Goal: Find specific page/section: Find specific page/section

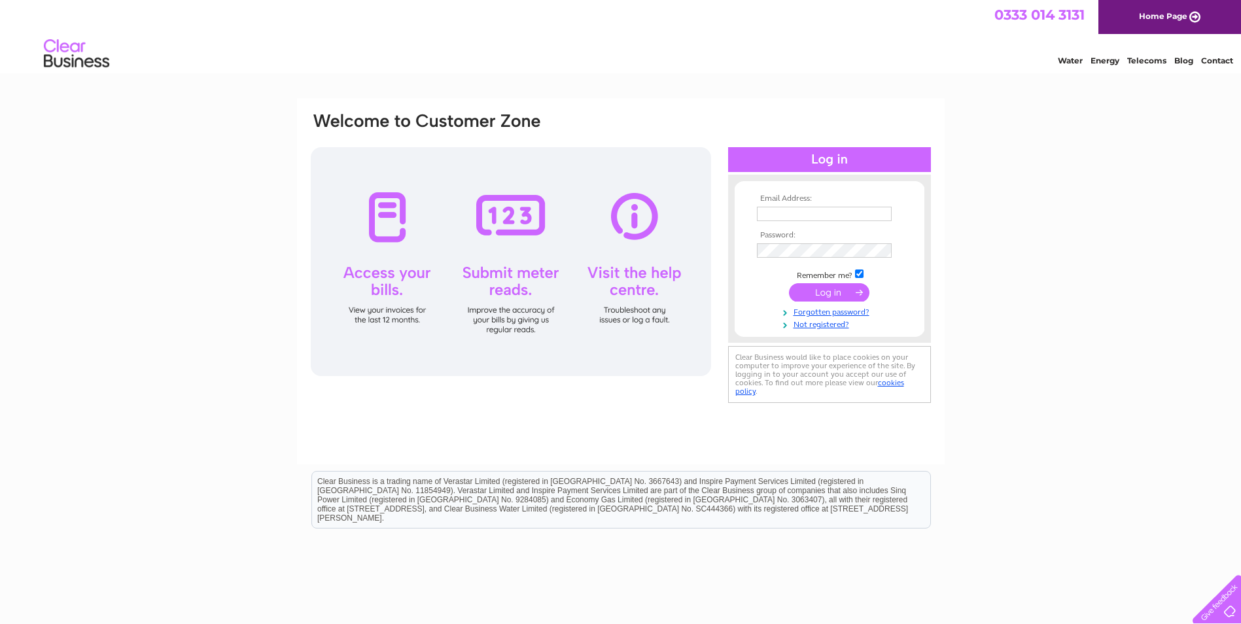
click at [965, 207] on div "Email Address: Password:" at bounding box center [620, 393] width 1241 height 590
click at [806, 220] on input "text" at bounding box center [825, 215] width 136 height 16
type input "[PERSON_NAME][EMAIL_ADDRESS][PERSON_NAME][DOMAIN_NAME]"
click at [789, 284] on input "submit" at bounding box center [829, 293] width 80 height 18
click at [1139, 60] on link "Telecoms" at bounding box center [1146, 61] width 39 height 10
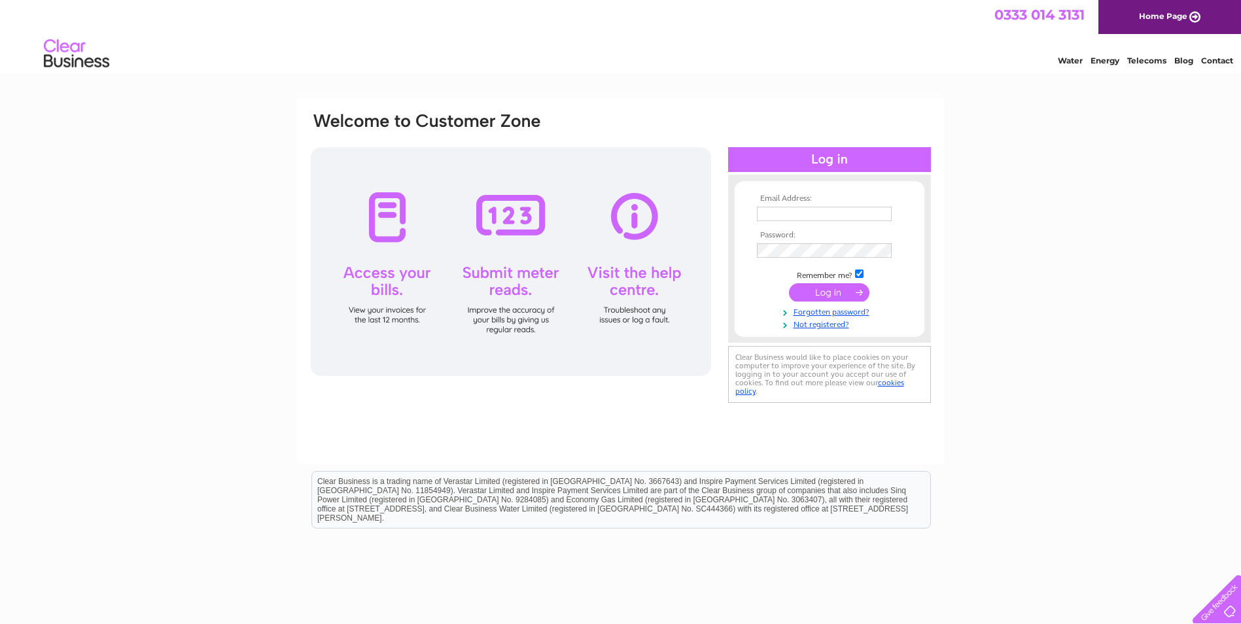
click at [1144, 62] on link "Telecoms" at bounding box center [1146, 61] width 39 height 10
